Goal: Task Accomplishment & Management: Use online tool/utility

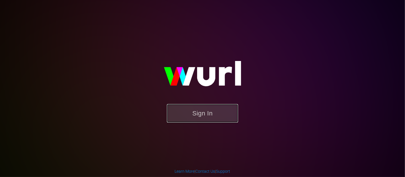
click at [194, 112] on button "Sign In" at bounding box center [202, 113] width 71 height 19
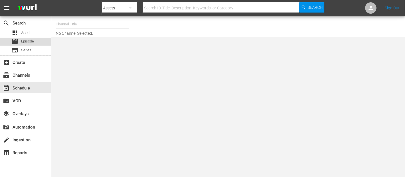
click at [30, 40] on span "Episode" at bounding box center [27, 41] width 13 height 6
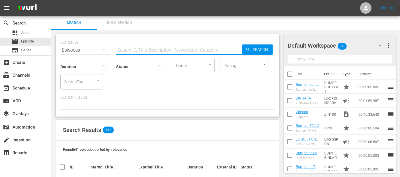
click at [161, 48] on input "text" at bounding box center [179, 50] width 126 height 14
type input "amore senza tempo"
click at [256, 47] on span "Search" at bounding box center [262, 49] width 22 height 10
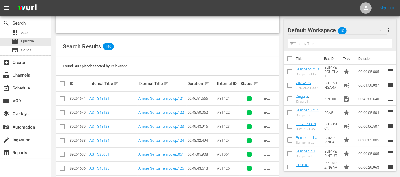
scroll to position [84, 0]
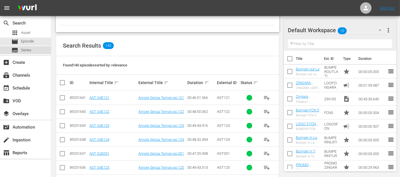
click at [31, 52] on span "Series" at bounding box center [26, 50] width 10 height 6
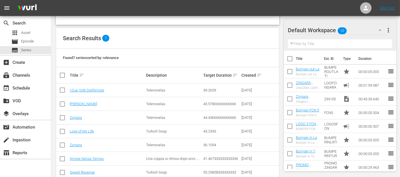
scroll to position [74, 0]
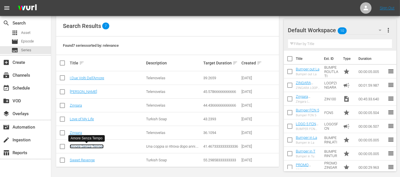
click at [102, 145] on link "Amore Senza Tempo" at bounding box center [87, 146] width 34 height 4
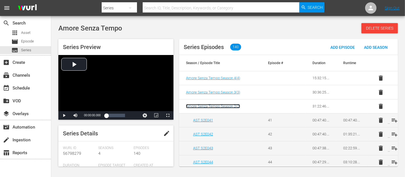
click at [239, 104] on span "Amore Senza Tempo Season 2 ( 2 )" at bounding box center [213, 106] width 54 height 4
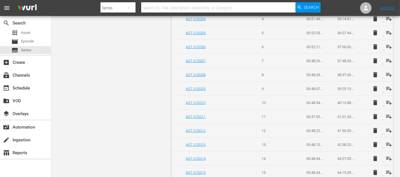
scroll to position [886, 0]
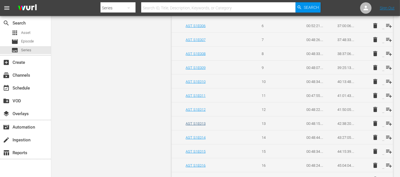
click at [200, 117] on td "AST S1E013" at bounding box center [213, 123] width 83 height 14
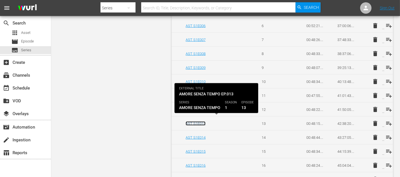
click at [200, 121] on link "AST S1E013" at bounding box center [196, 123] width 20 height 4
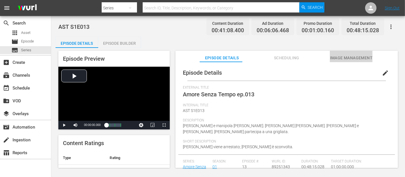
click at [331, 57] on span "Image Management" at bounding box center [351, 57] width 43 height 7
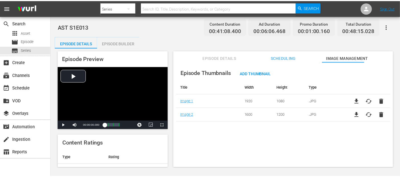
scroll to position [11, 0]
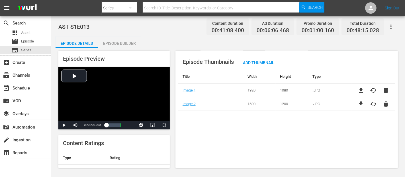
click at [130, 40] on div "Episode Builder" at bounding box center [119, 43] width 43 height 14
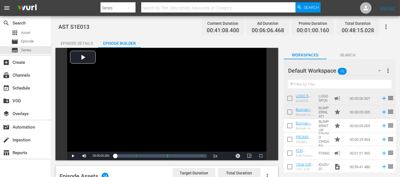
scroll to position [71, 0]
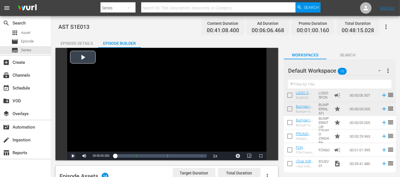
click at [73, 156] on span "Video Player" at bounding box center [73, 156] width 0 height 0
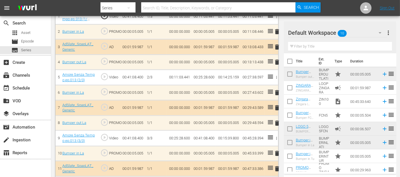
scroll to position [197, 0]
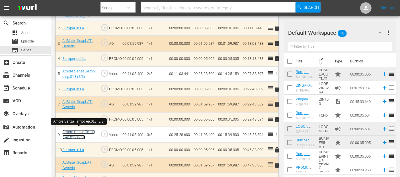
click at [79, 134] on link "Amore Senza Tempo ep.013 (3/3)" at bounding box center [78, 135] width 32 height 10
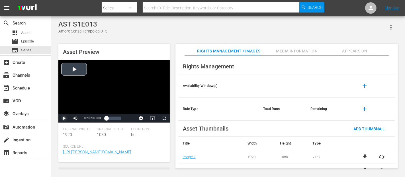
click at [64, 118] on span "Video Player" at bounding box center [64, 118] width 0 height 0
drag, startPoint x: 107, startPoint y: 118, endPoint x: 118, endPoint y: 124, distance: 11.8
click at [118, 124] on div "Asset Preview Video Player is loading. Play Video Pause Mute 5% Current Time 00…" at bounding box center [113, 103] width 111 height 118
click at [119, 120] on div "00:32:37.483" at bounding box center [112, 118] width 13 height 6
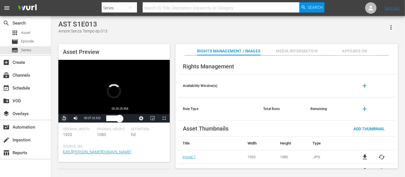
click at [119, 117] on div "00:41:08.479" at bounding box center [112, 118] width 13 height 6
click at [121, 117] on div "00:36:29.395" at bounding box center [113, 118] width 15 height 6
click at [121, 118] on div "00:41:08.479" at bounding box center [113, 118] width 15 height 6
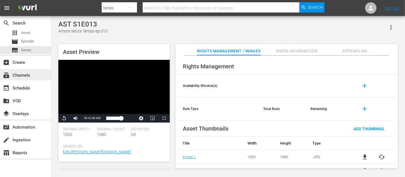
click at [24, 74] on div "subscriptions Channels" at bounding box center [16, 74] width 32 height 5
